Goal: Transaction & Acquisition: Purchase product/service

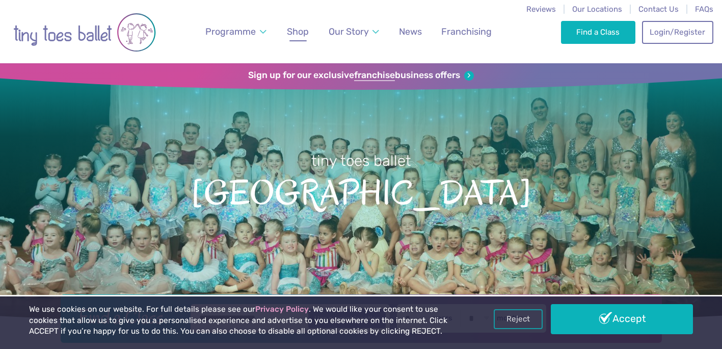
click at [294, 32] on span "Shop" at bounding box center [298, 31] width 22 height 11
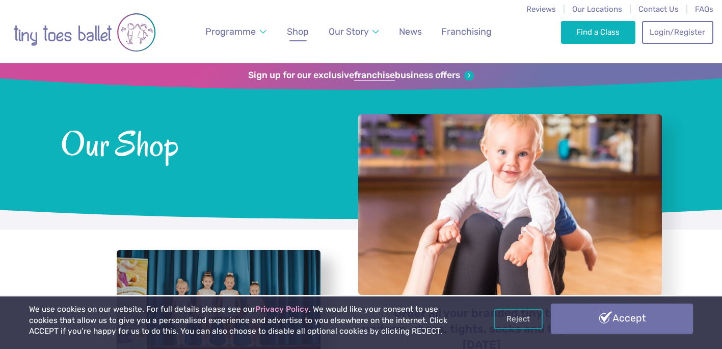
click at [622, 319] on link "Accept" at bounding box center [622, 318] width 142 height 30
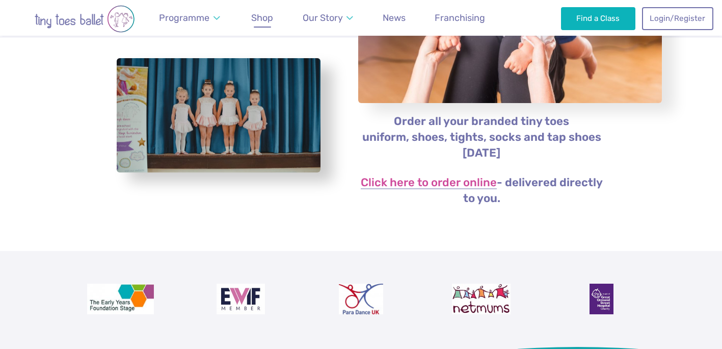
scroll to position [191, 0]
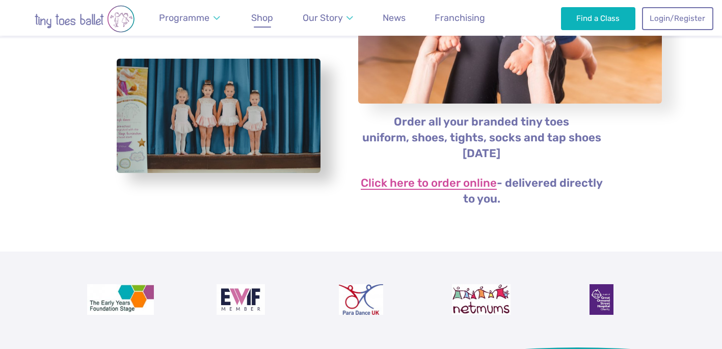
click at [420, 181] on link "Click here to order online" at bounding box center [429, 183] width 136 height 12
